Goal: Communication & Community: Answer question/provide support

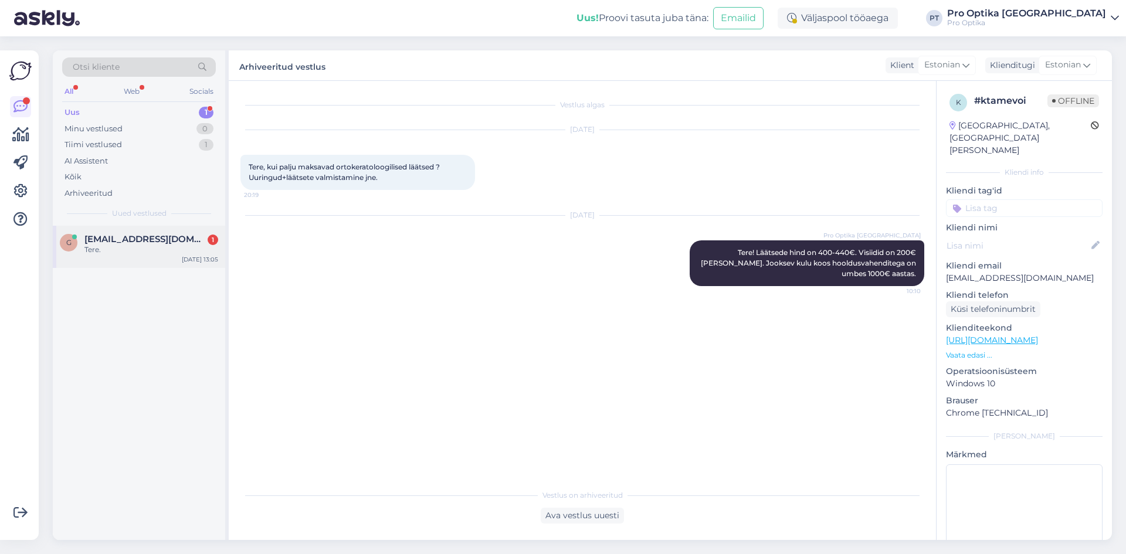
click at [131, 235] on span "[EMAIL_ADDRESS][DOMAIN_NAME]" at bounding box center [145, 239] width 122 height 11
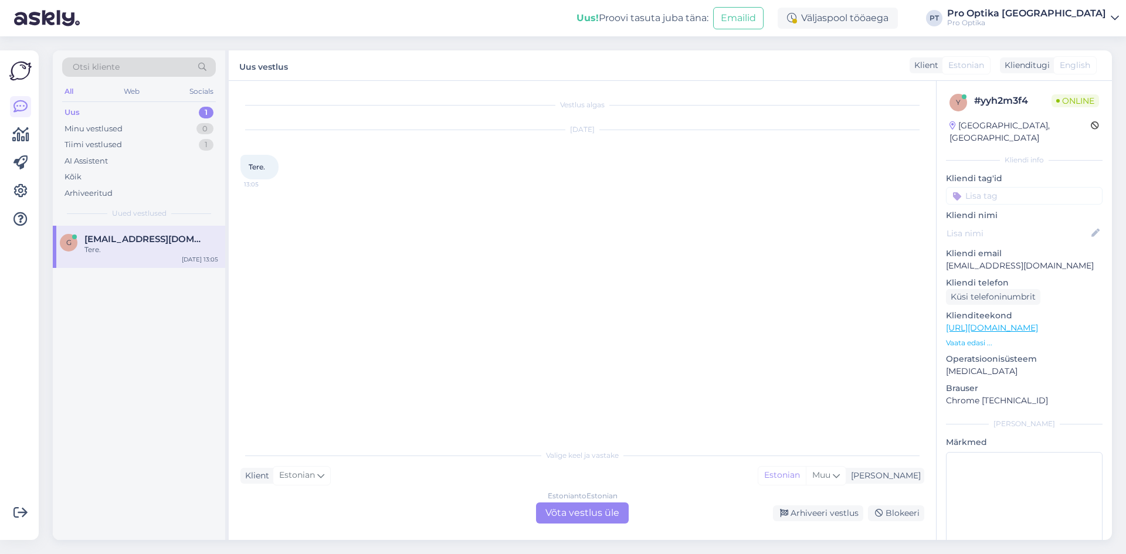
click at [599, 519] on div "Estonian to Estonian Võta vestlus üle" at bounding box center [582, 513] width 93 height 21
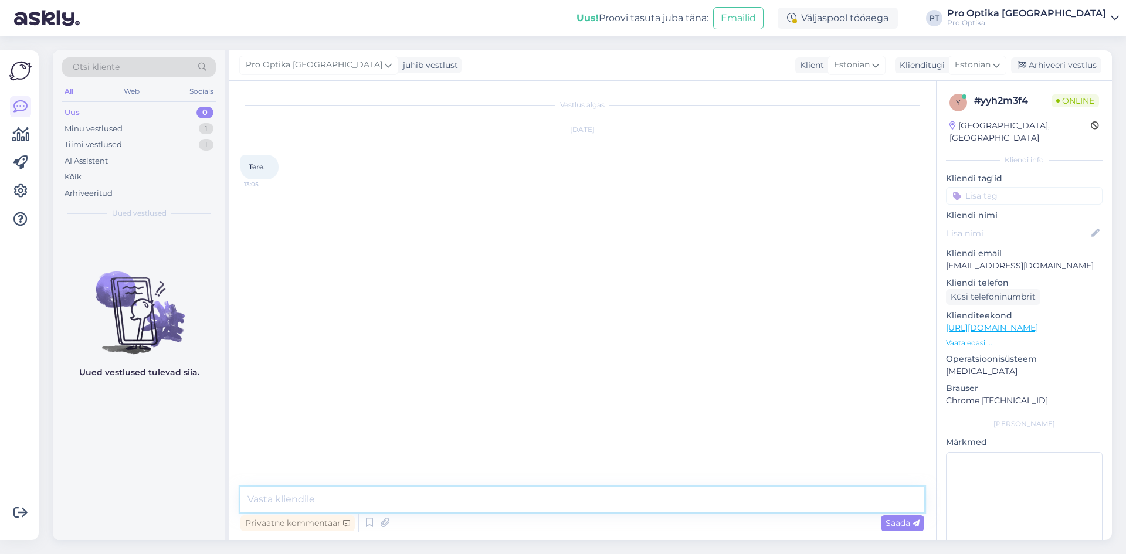
click at [277, 495] on textarea at bounding box center [583, 500] width 684 height 25
type textarea "T"
click at [372, 527] on icon at bounding box center [370, 524] width 14 height 18
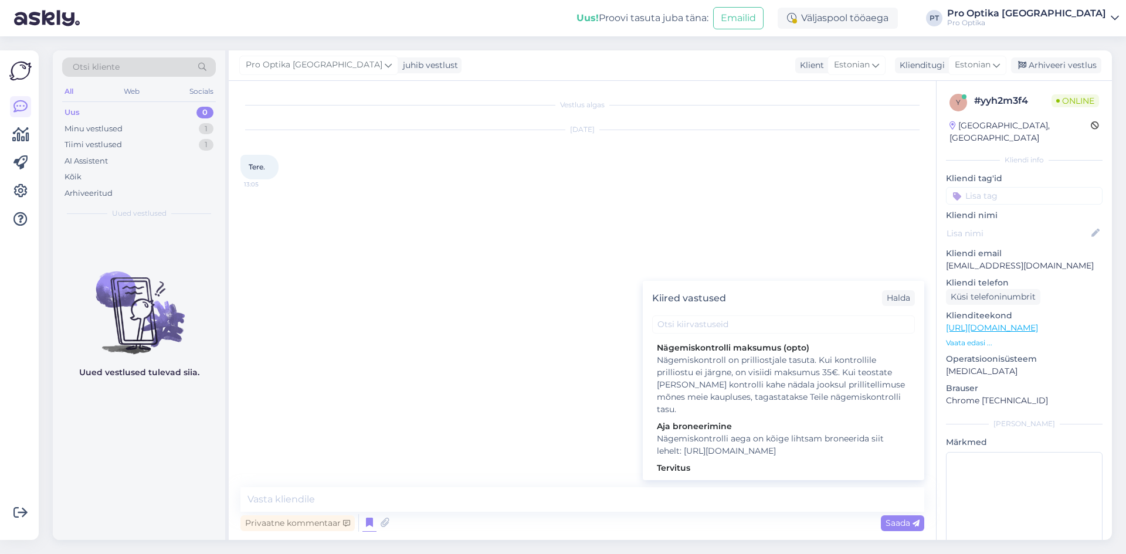
scroll to position [293, 0]
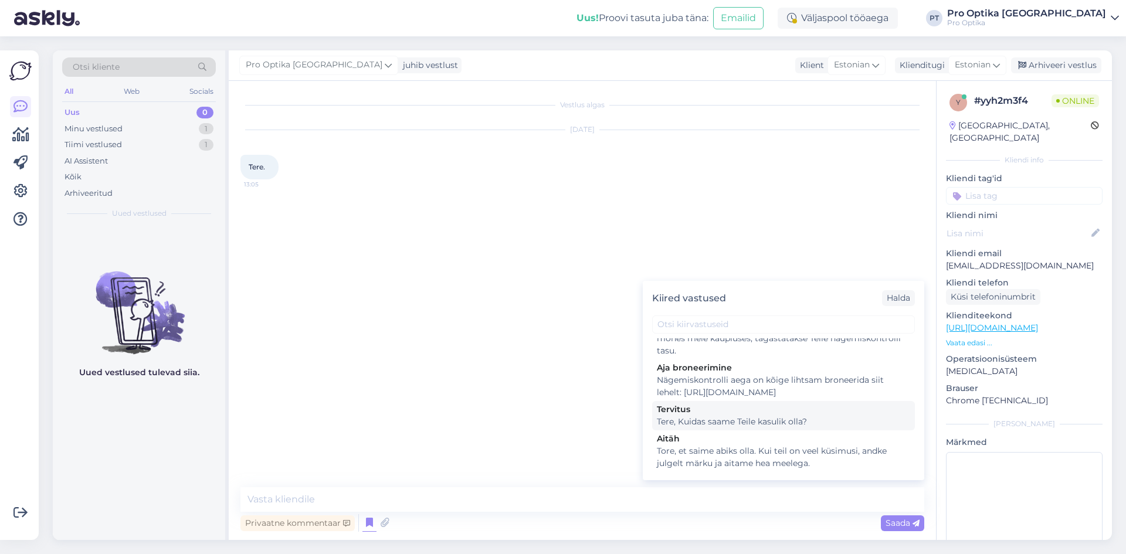
click at [739, 416] on div "Tervitus" at bounding box center [783, 410] width 253 height 12
type textarea "Tere, Kuidas saame Teile kasulik olla?"
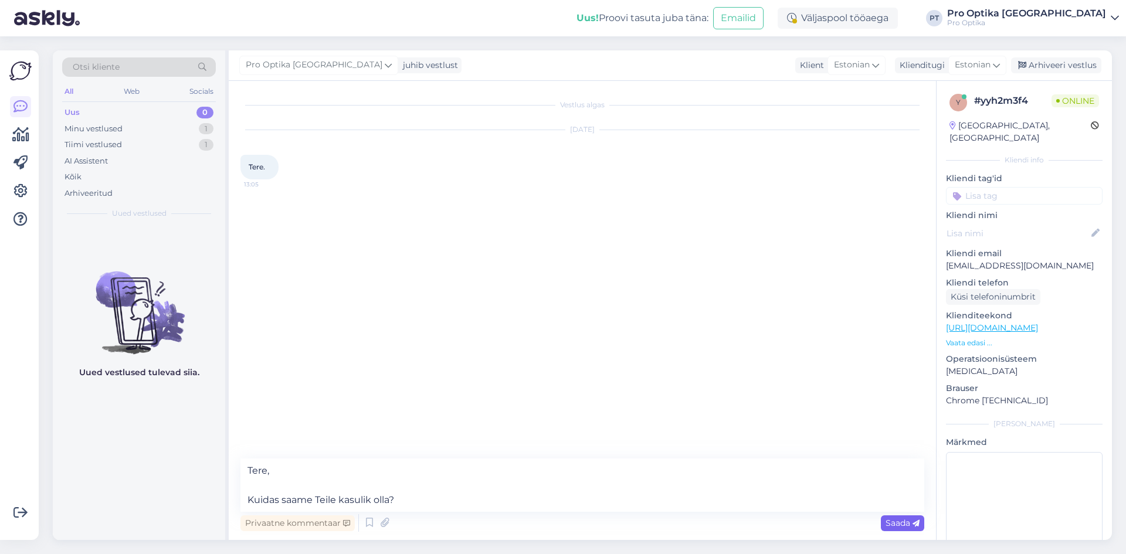
click at [908, 522] on span "Saada" at bounding box center [903, 523] width 34 height 11
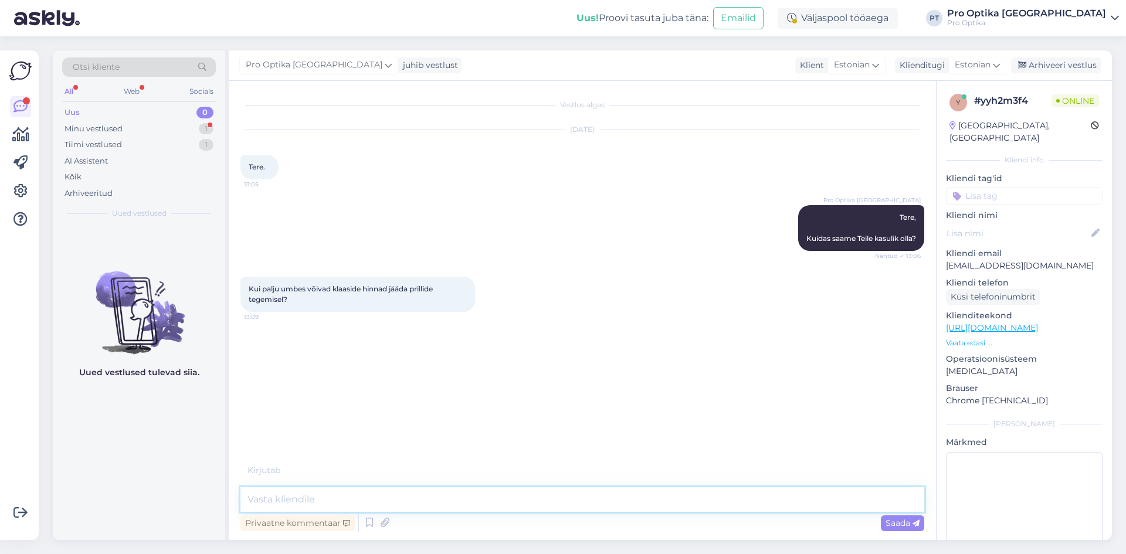
click at [364, 501] on textarea at bounding box center [583, 500] width 684 height 25
click at [631, 502] on textarea "Klaaside hind sõltub suuresti prilliretseptist, aga ühevaateliste klaaside hind…" at bounding box center [583, 500] width 684 height 25
type textarea "Klaaside hind sõltub suuresti prilliretseptist, aga ühevaateliste klaaside hind…"
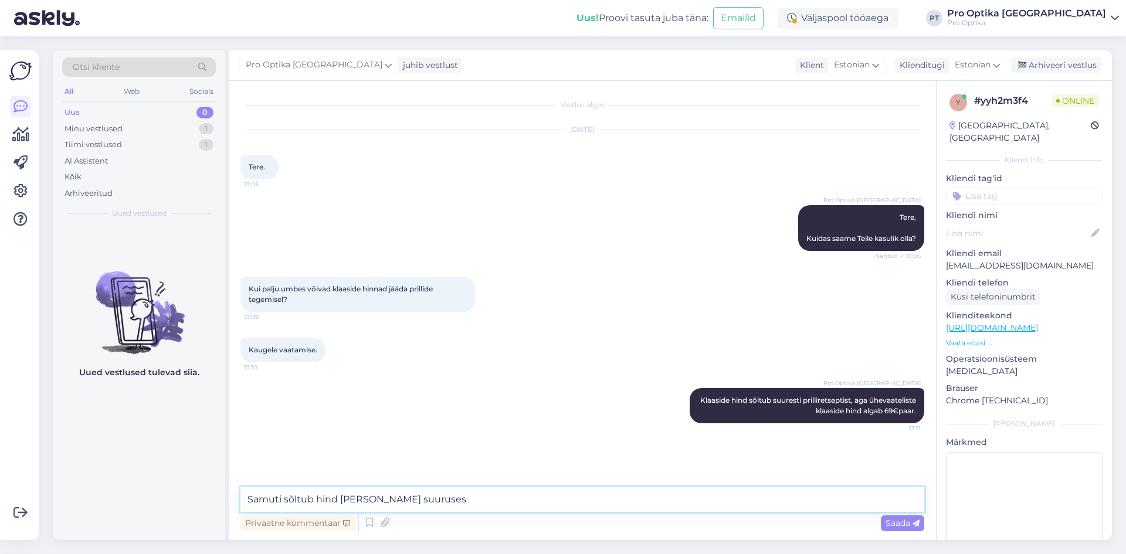
type textarea "Samuti sõltub hind [PERSON_NAME] suurusest"
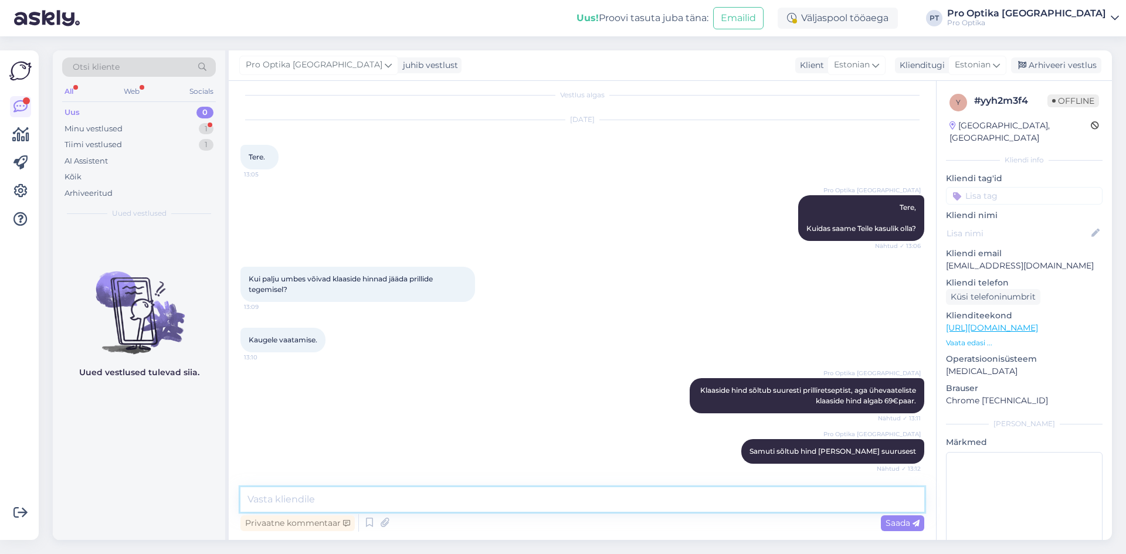
scroll to position [60, 0]
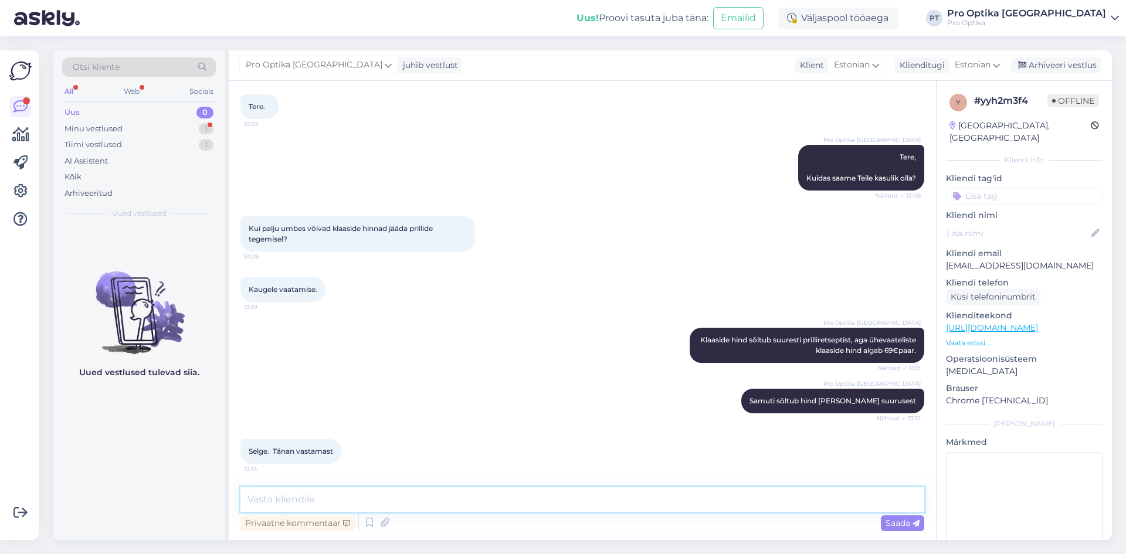
click at [276, 497] on textarea at bounding box center [583, 500] width 684 height 25
click at [111, 128] on div "Minu vestlused" at bounding box center [94, 129] width 58 height 12
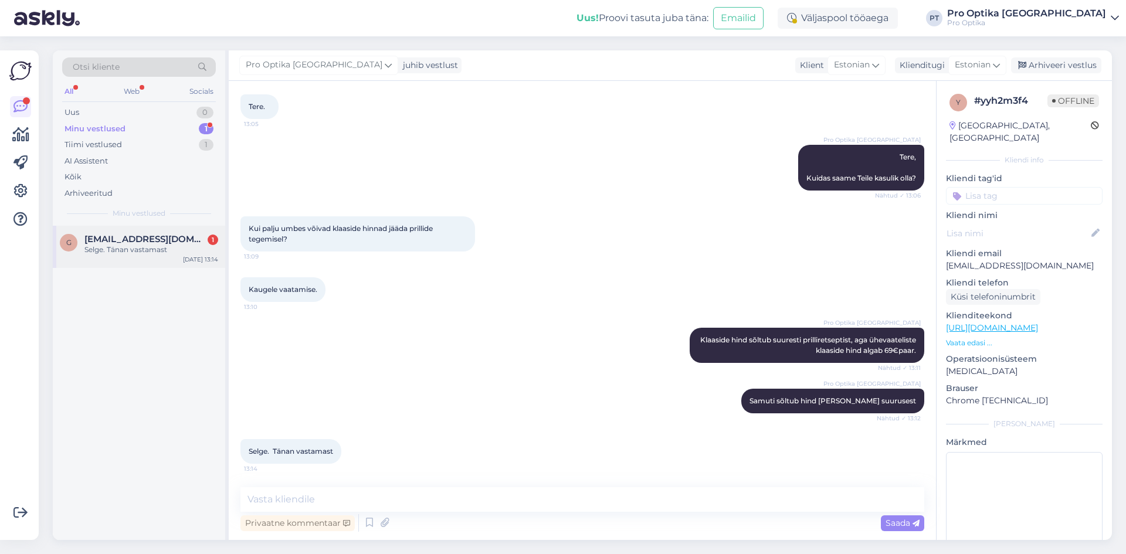
click at [126, 242] on span "[EMAIL_ADDRESS][DOMAIN_NAME]" at bounding box center [145, 239] width 122 height 11
